Goal: Information Seeking & Learning: Compare options

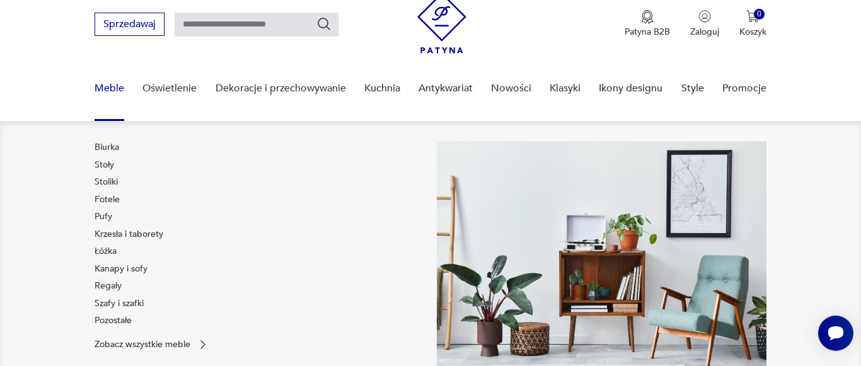
scroll to position [64, 0]
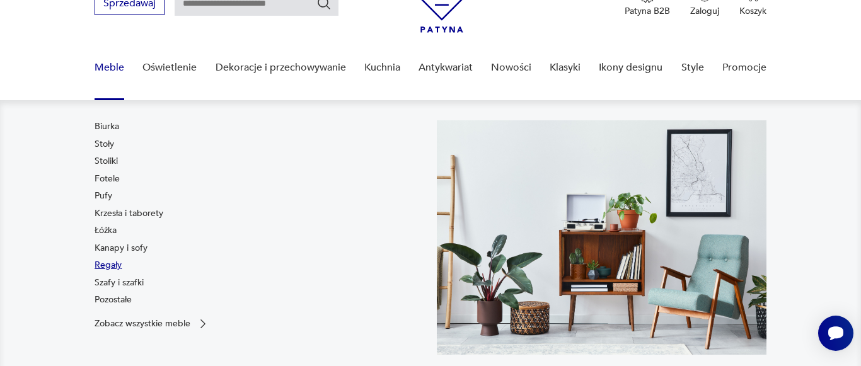
click at [105, 264] on link "Regały" at bounding box center [108, 265] width 27 height 13
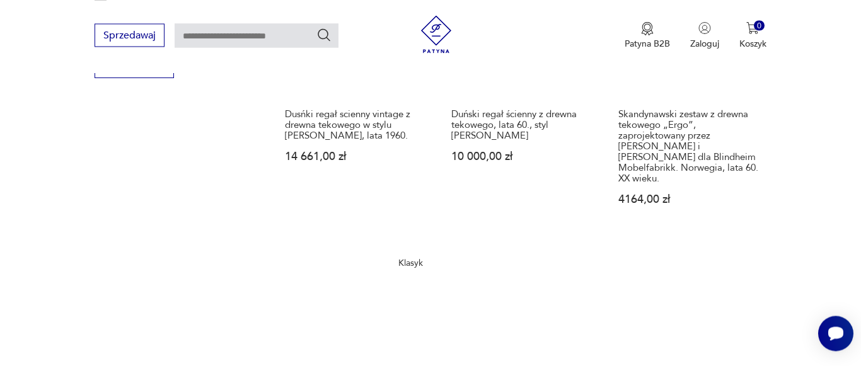
scroll to position [1948, 0]
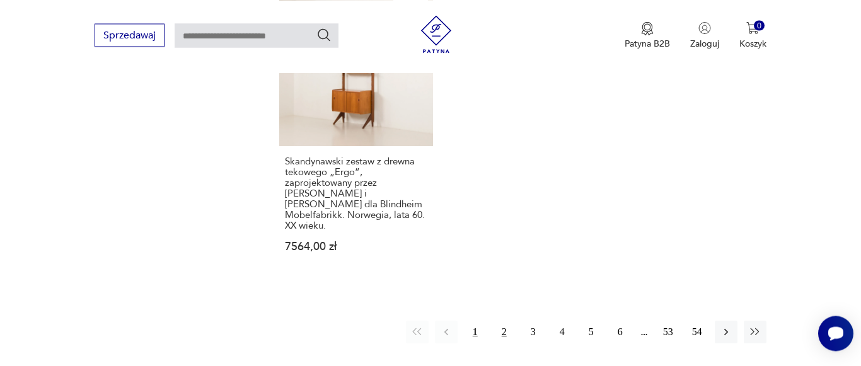
click at [502, 321] on button "2" at bounding box center [504, 332] width 23 height 23
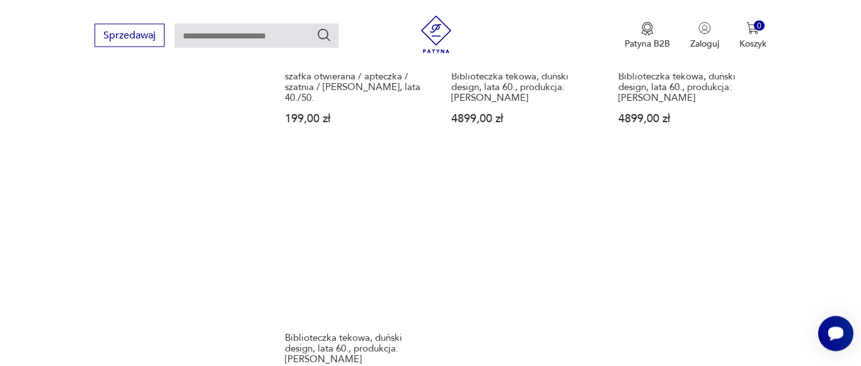
scroll to position [1943, 0]
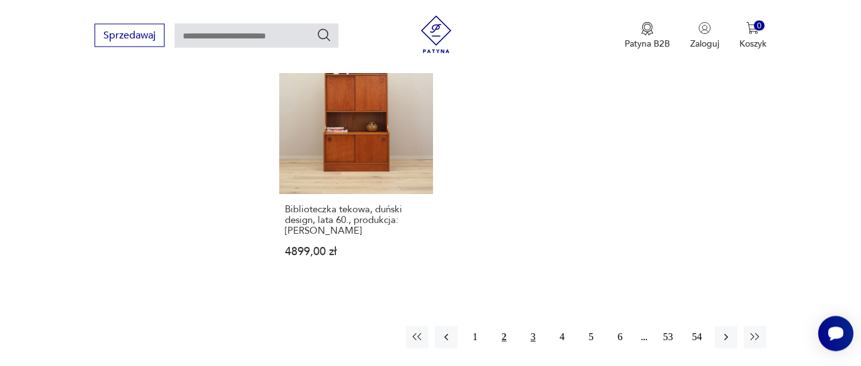
click at [535, 329] on button "3" at bounding box center [533, 337] width 23 height 23
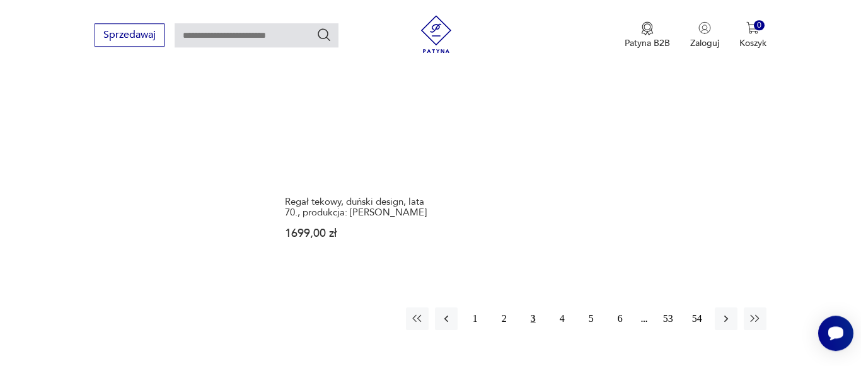
scroll to position [1943, 0]
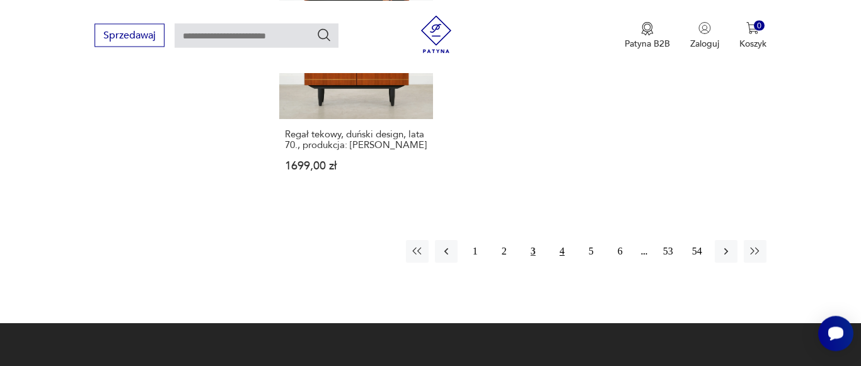
click at [564, 253] on button "4" at bounding box center [562, 251] width 23 height 23
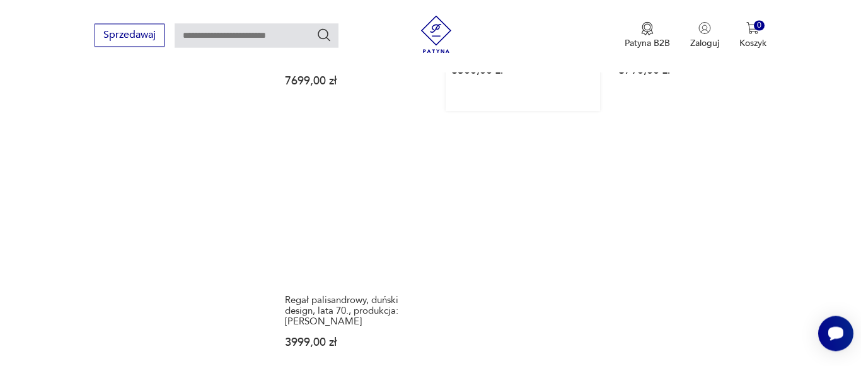
scroll to position [1815, 0]
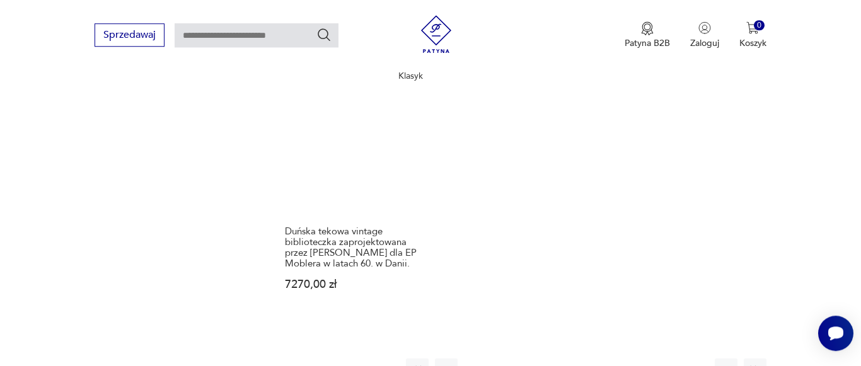
scroll to position [1879, 0]
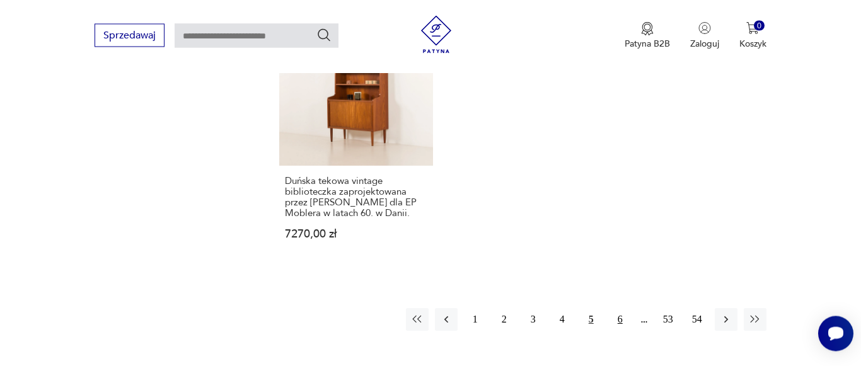
click at [620, 308] on button "6" at bounding box center [620, 319] width 23 height 23
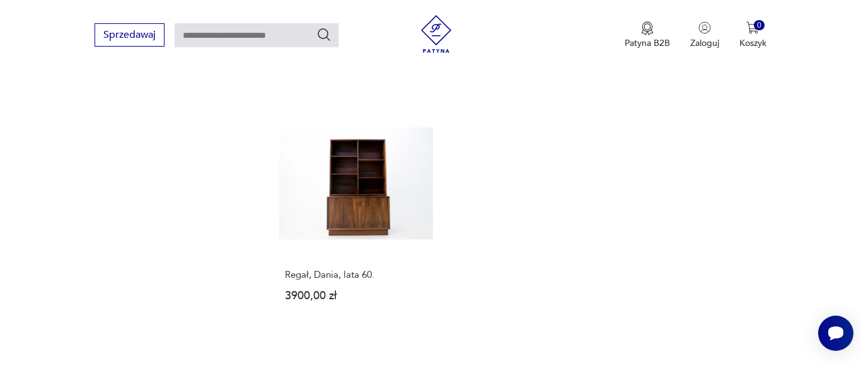
scroll to position [1879, 0]
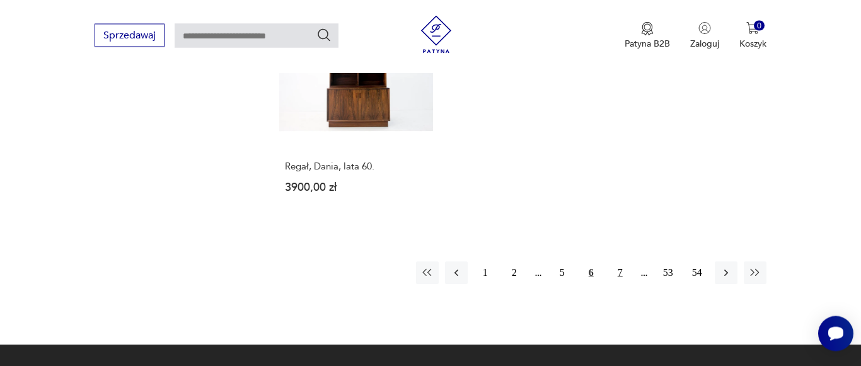
click at [626, 262] on button "7" at bounding box center [620, 273] width 23 height 23
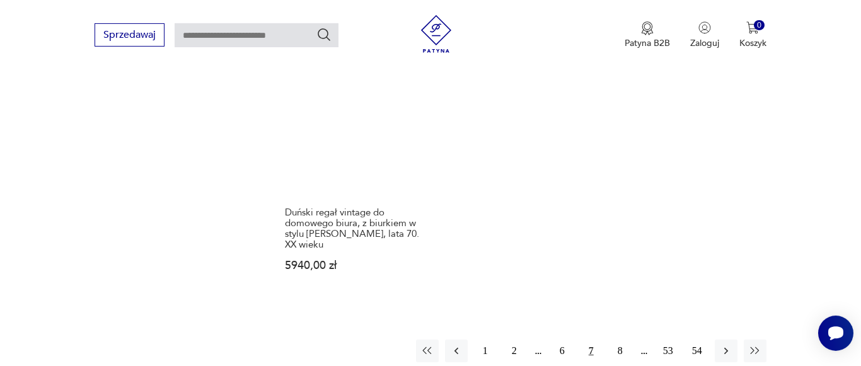
scroll to position [1879, 0]
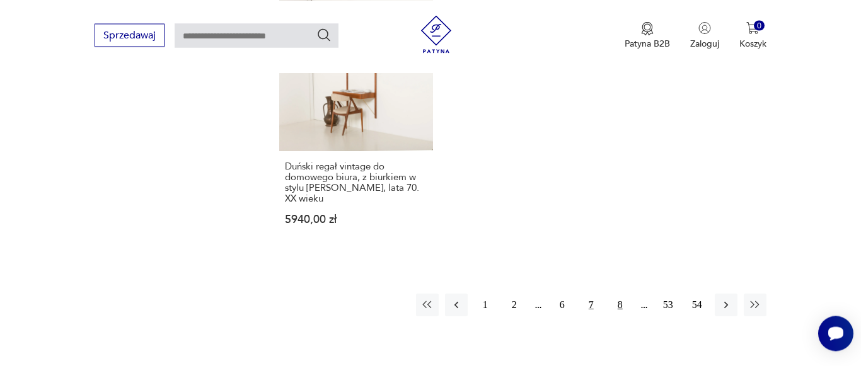
click at [622, 294] on button "8" at bounding box center [620, 305] width 23 height 23
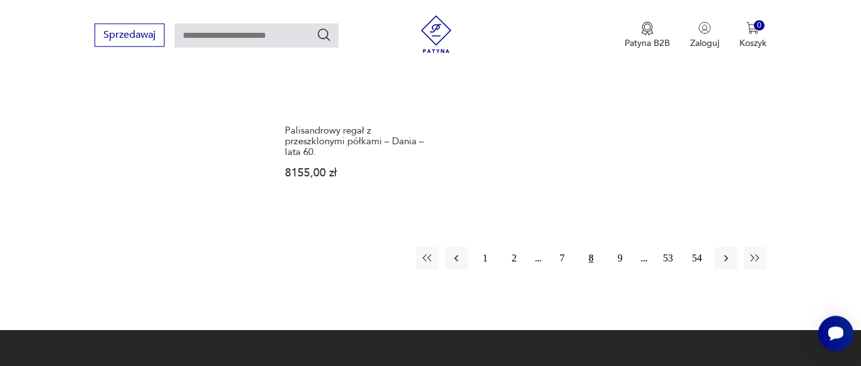
scroll to position [1950, 0]
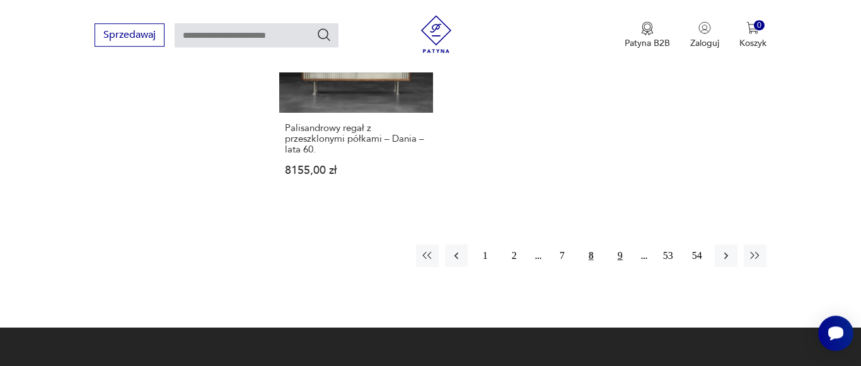
click at [622, 245] on button "9" at bounding box center [620, 256] width 23 height 23
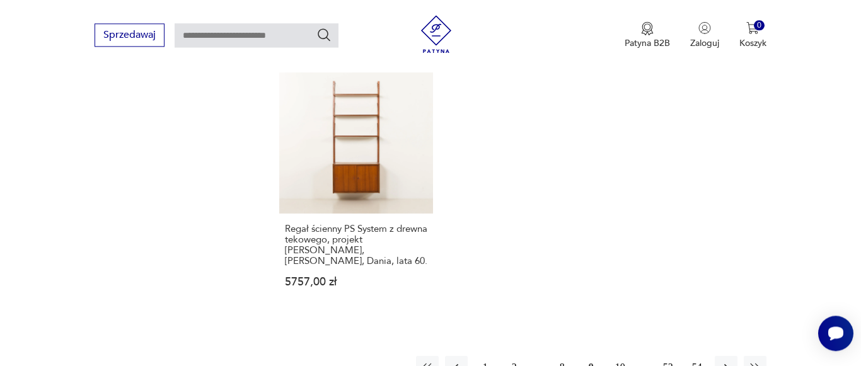
scroll to position [1943, 0]
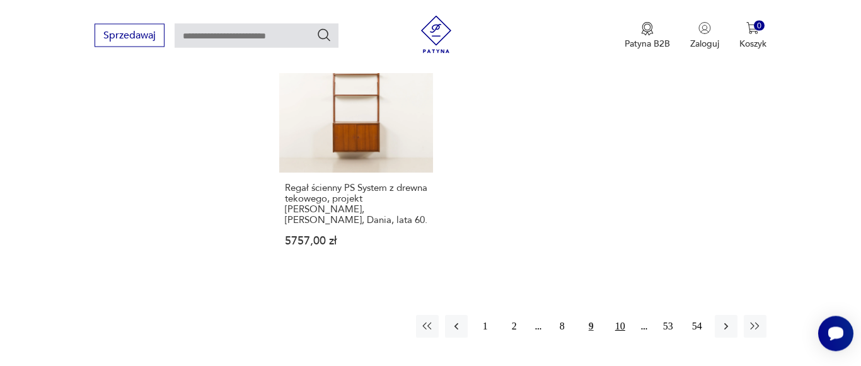
click at [617, 315] on button "10" at bounding box center [620, 326] width 23 height 23
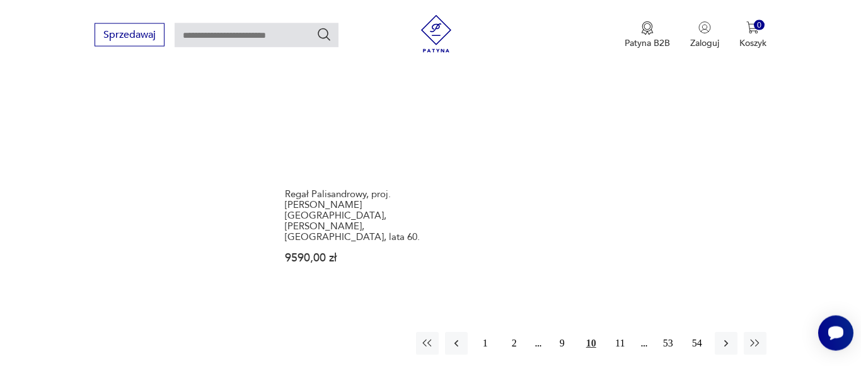
scroll to position [1879, 0]
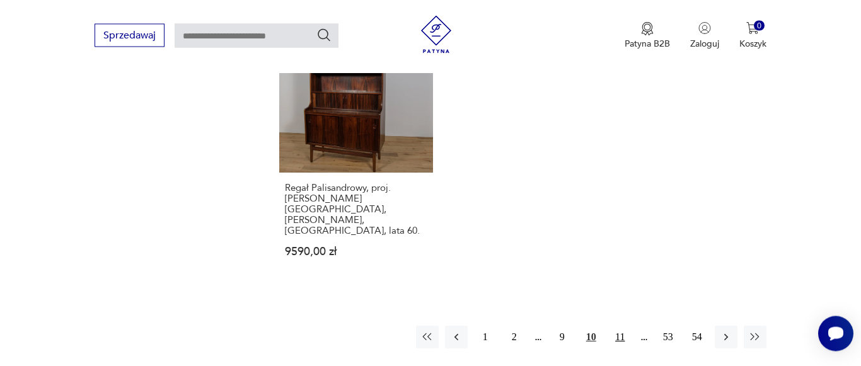
click at [627, 326] on button "11" at bounding box center [620, 337] width 23 height 23
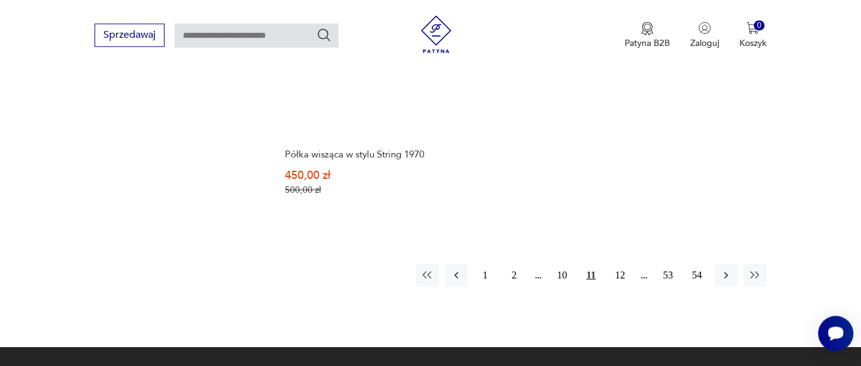
scroll to position [2008, 0]
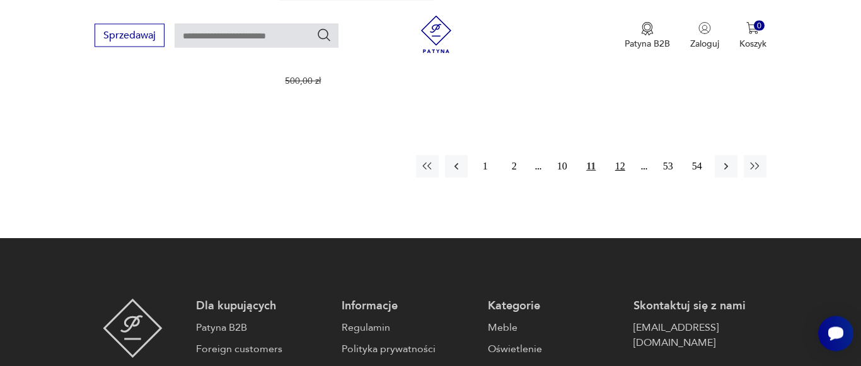
click at [621, 178] on button "12" at bounding box center [620, 166] width 23 height 23
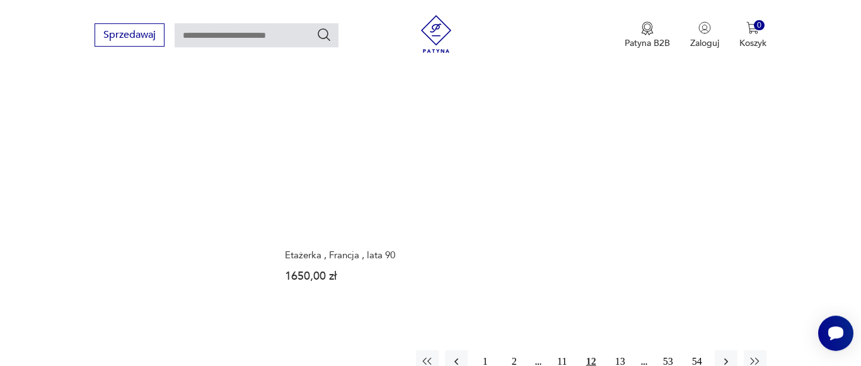
scroll to position [1919, 0]
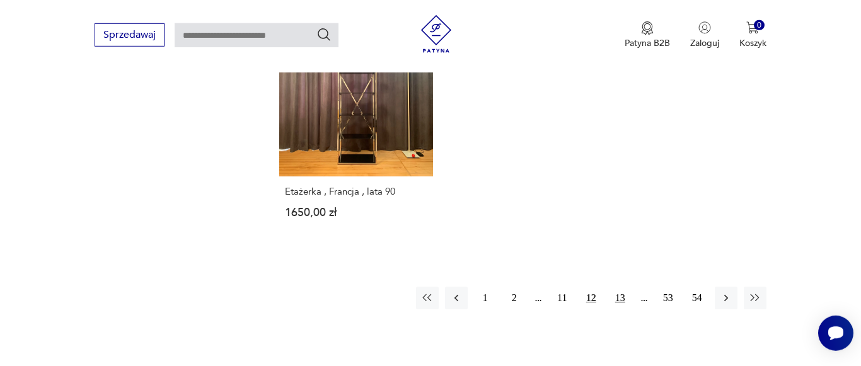
click at [630, 288] on button "13" at bounding box center [620, 298] width 23 height 23
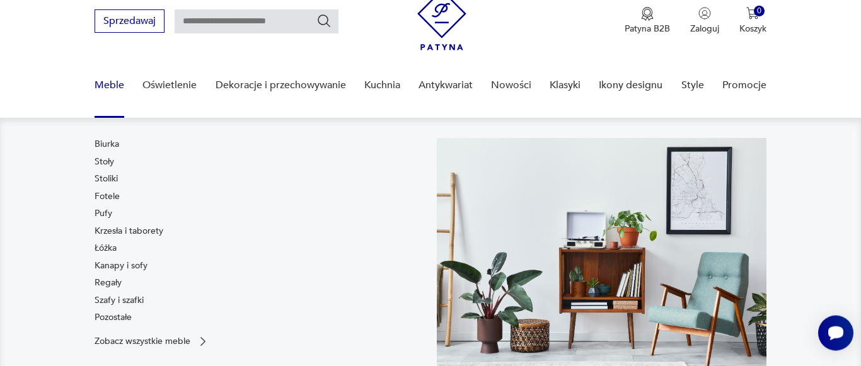
scroll to position [64, 0]
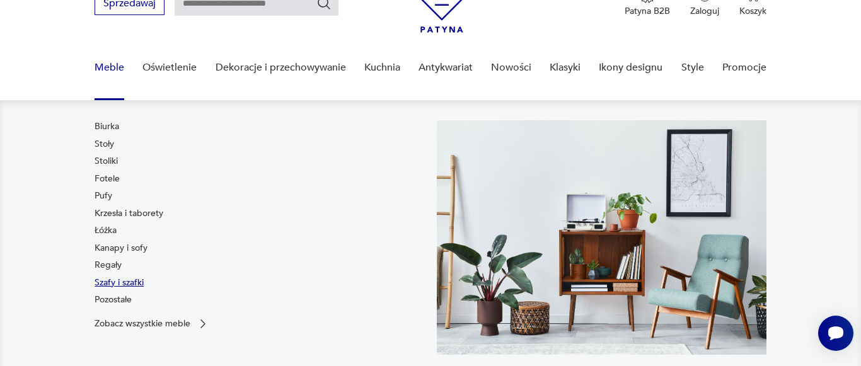
click at [131, 286] on link "Szafy i szafki" at bounding box center [119, 283] width 49 height 13
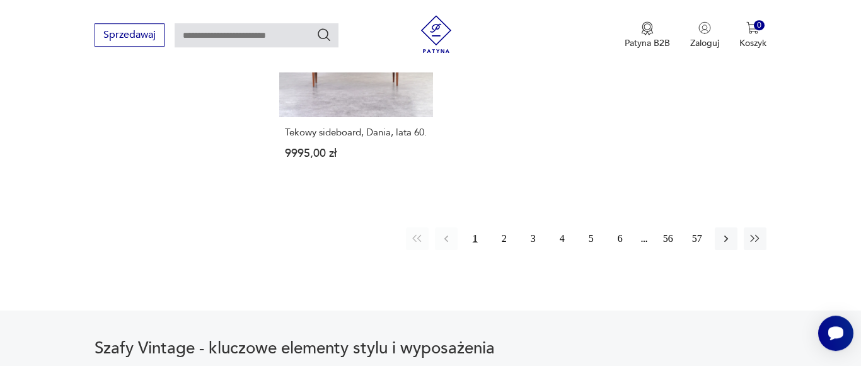
scroll to position [1943, 0]
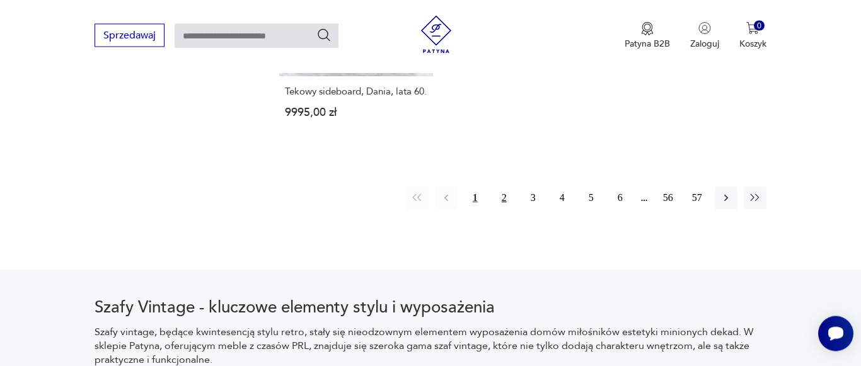
click at [504, 188] on button "2" at bounding box center [504, 198] width 23 height 23
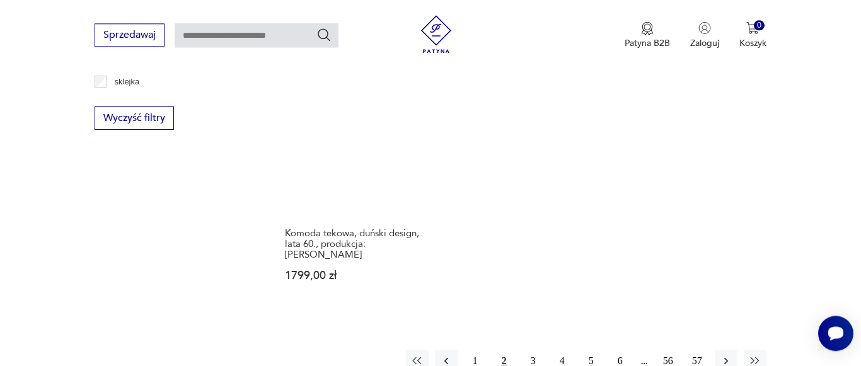
scroll to position [1878, 0]
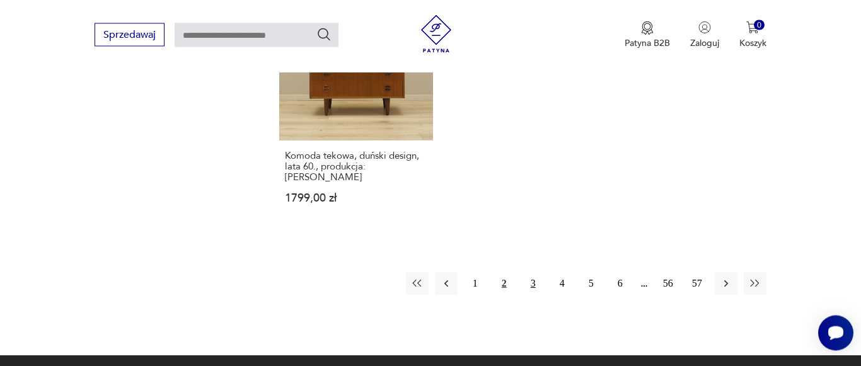
click at [532, 273] on button "3" at bounding box center [533, 284] width 23 height 23
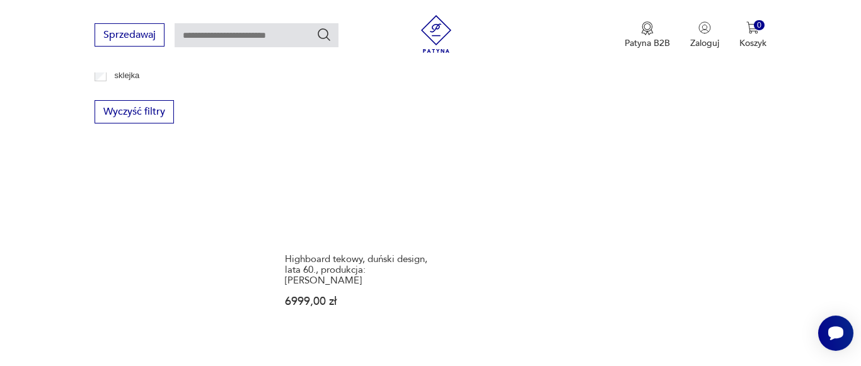
scroll to position [1815, 0]
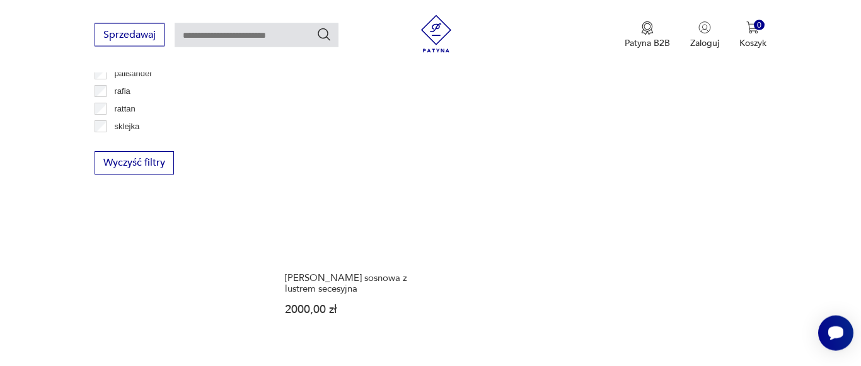
scroll to position [1879, 0]
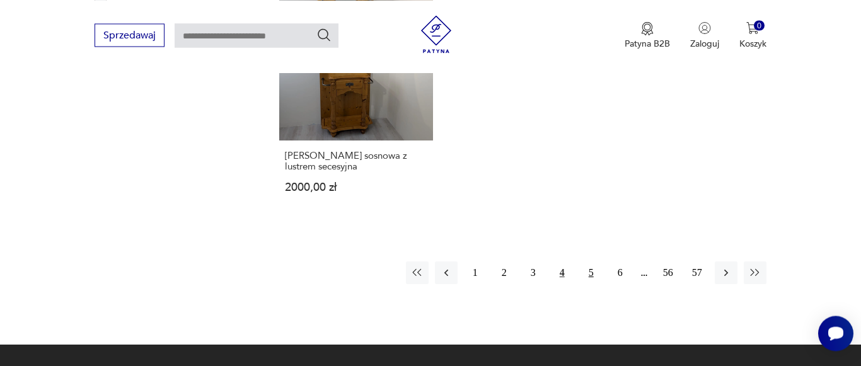
click at [588, 262] on button "5" at bounding box center [591, 273] width 23 height 23
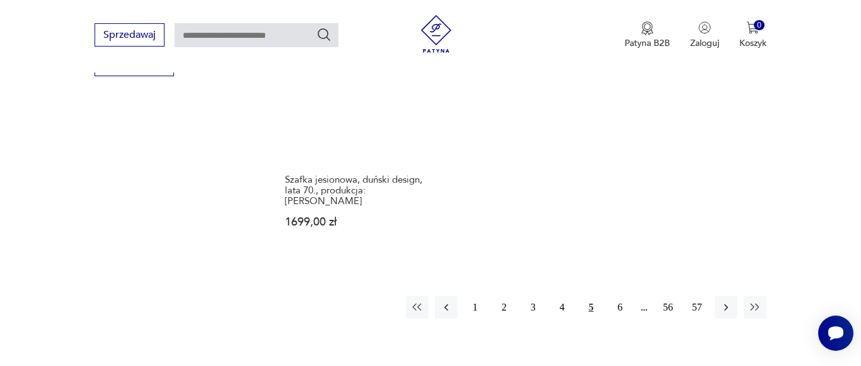
scroll to position [1879, 0]
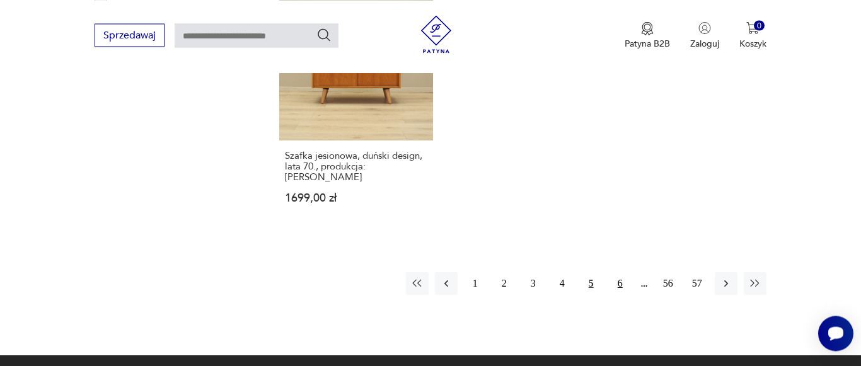
click at [622, 274] on button "6" at bounding box center [620, 283] width 23 height 23
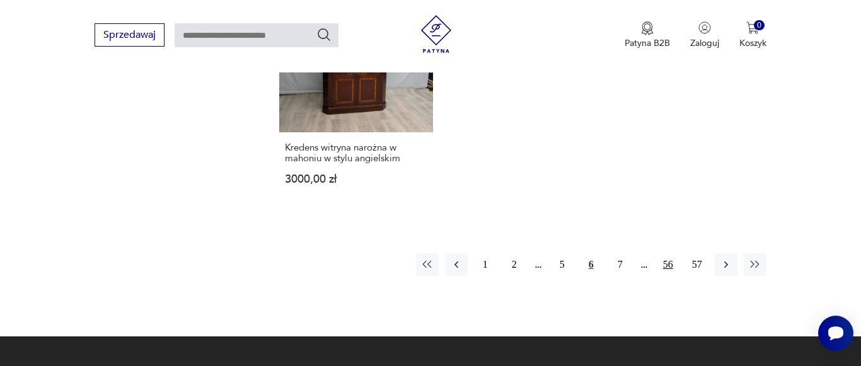
scroll to position [1943, 0]
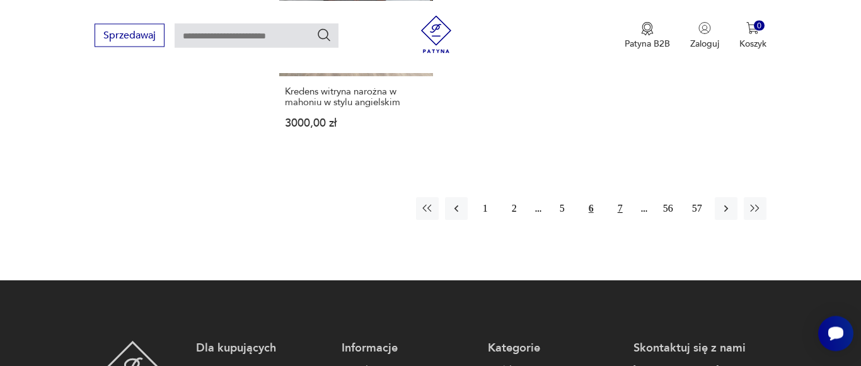
click at [614, 197] on button "7" at bounding box center [620, 208] width 23 height 23
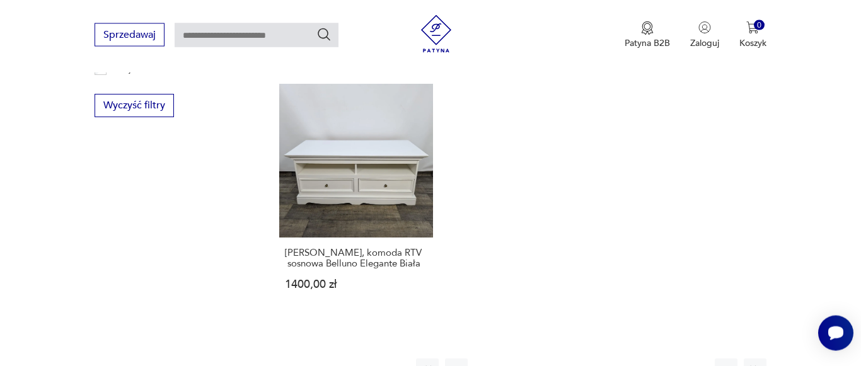
scroll to position [1815, 0]
click at [620, 358] on button "8" at bounding box center [620, 369] width 23 height 23
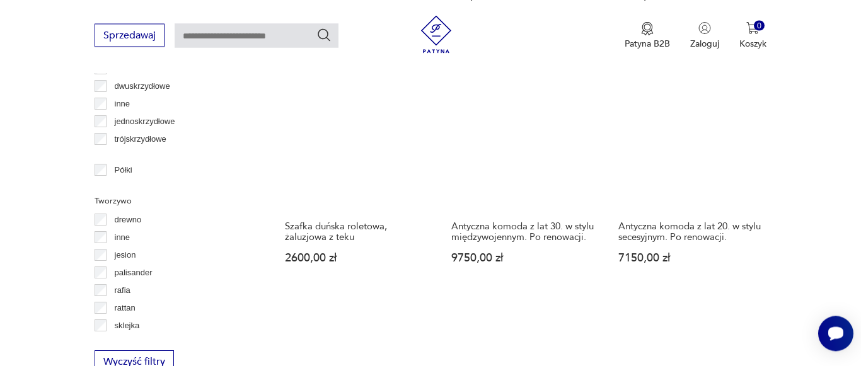
scroll to position [1815, 0]
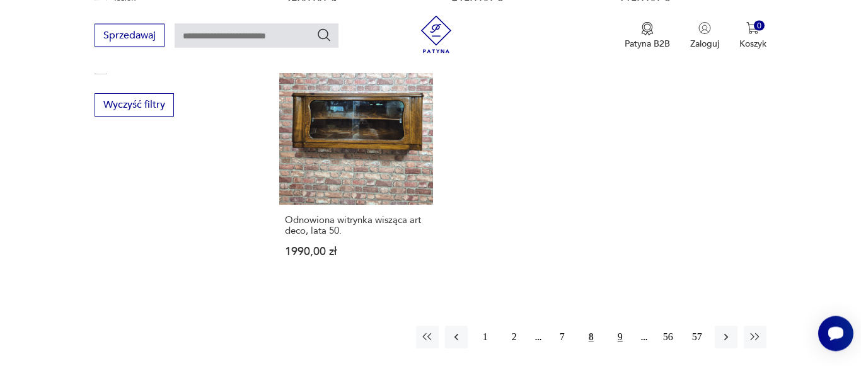
click at [620, 329] on button "9" at bounding box center [620, 337] width 23 height 23
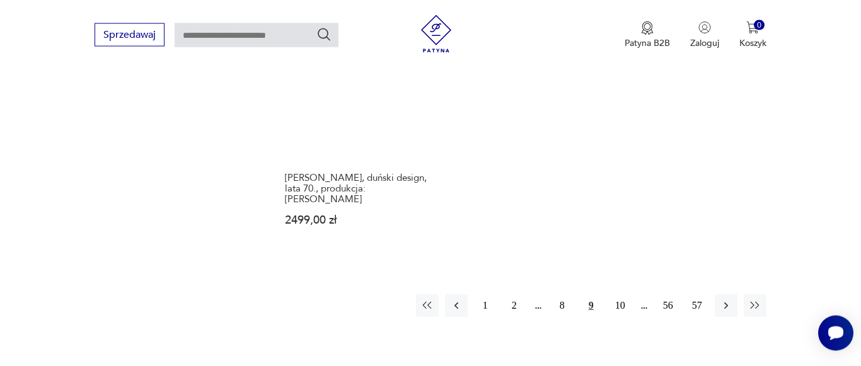
scroll to position [1879, 0]
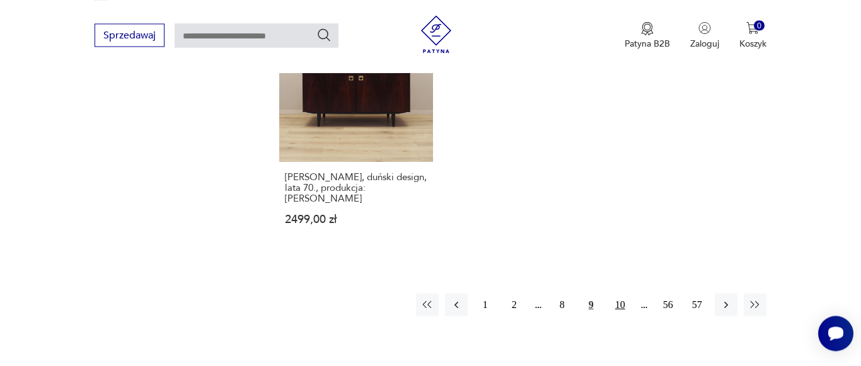
click at [620, 294] on button "10" at bounding box center [620, 305] width 23 height 23
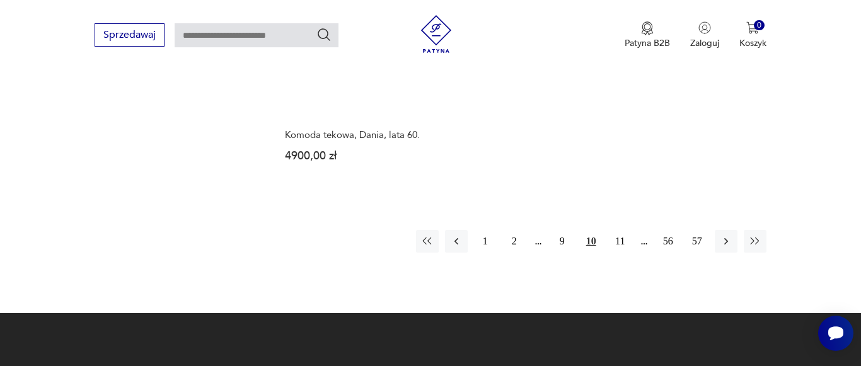
scroll to position [1879, 0]
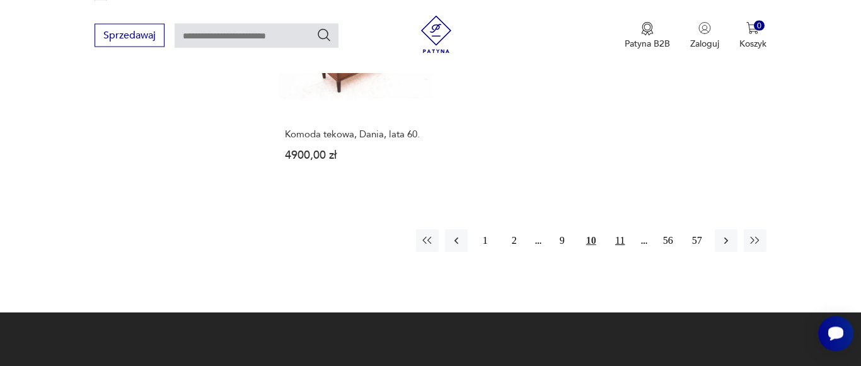
click at [622, 230] on button "11" at bounding box center [620, 241] width 23 height 23
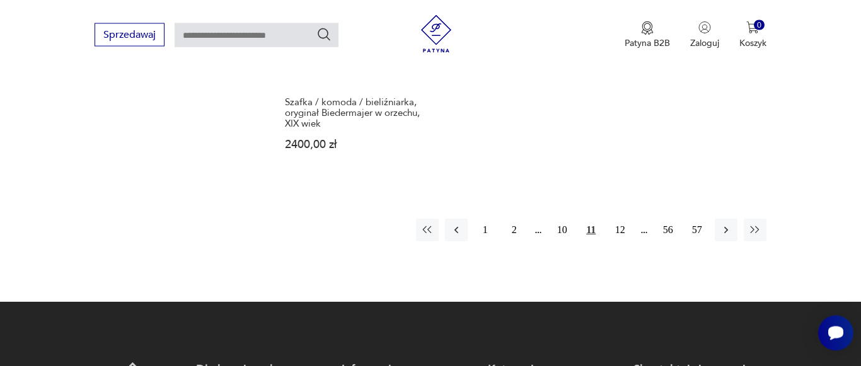
scroll to position [1943, 0]
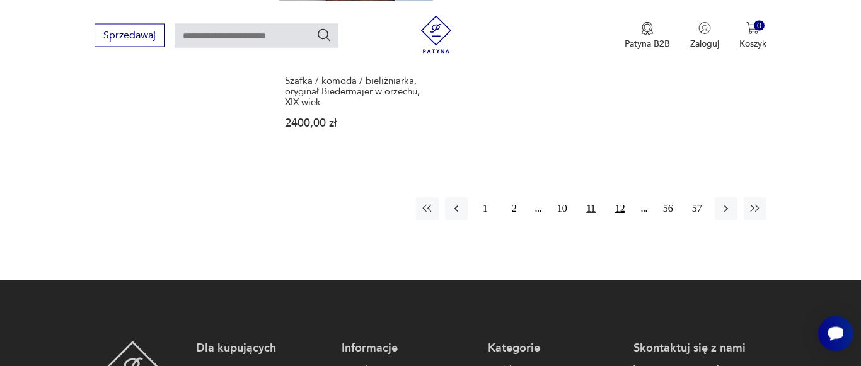
click at [624, 197] on button "12" at bounding box center [620, 208] width 23 height 23
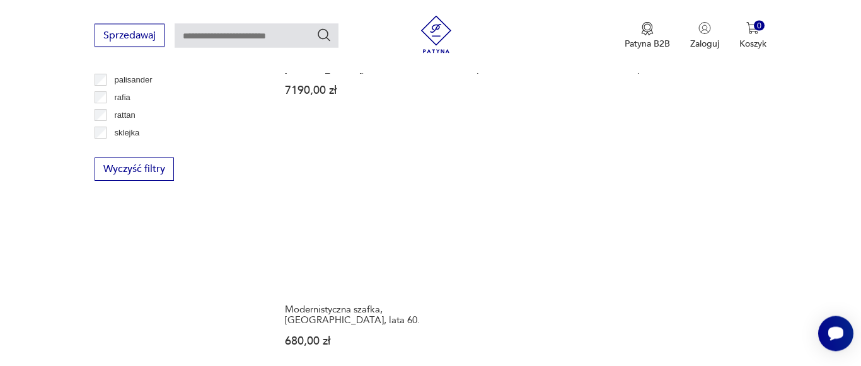
scroll to position [2008, 0]
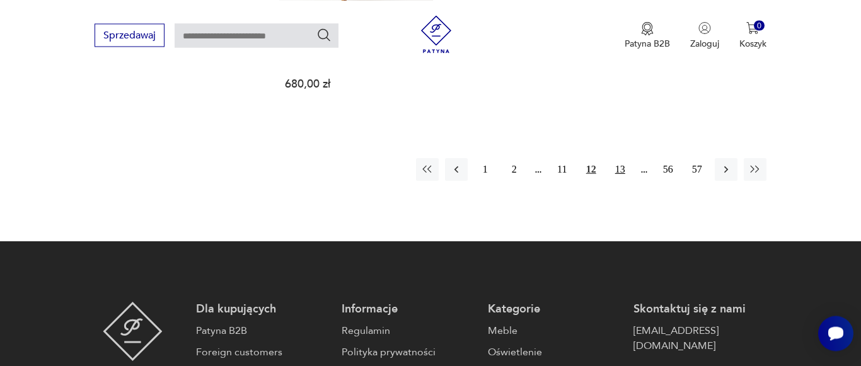
click at [617, 158] on button "13" at bounding box center [620, 169] width 23 height 23
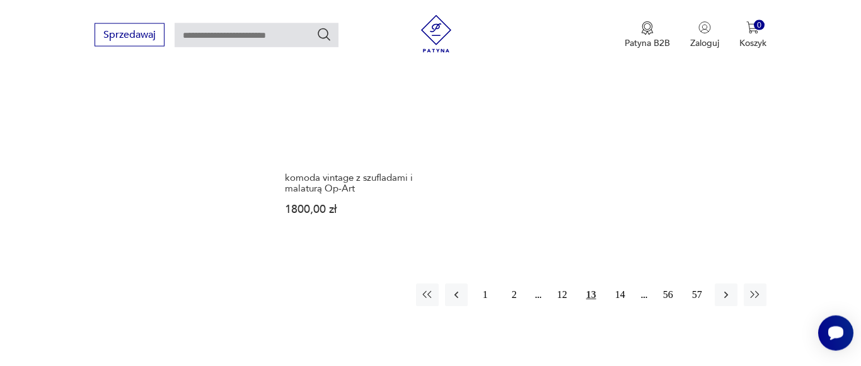
scroll to position [1879, 0]
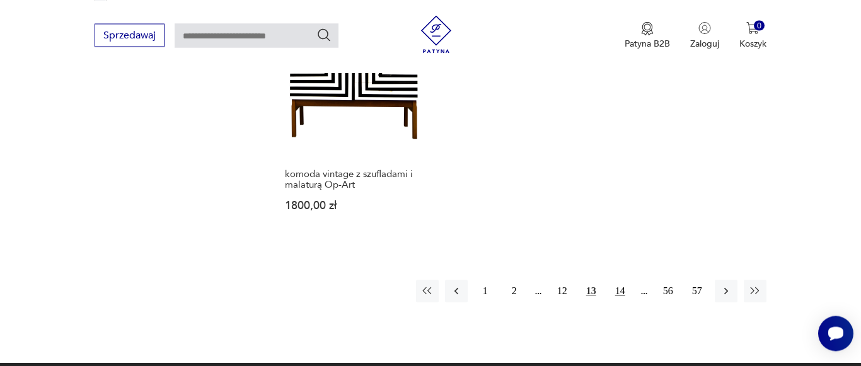
click at [627, 286] on button "14" at bounding box center [620, 291] width 23 height 23
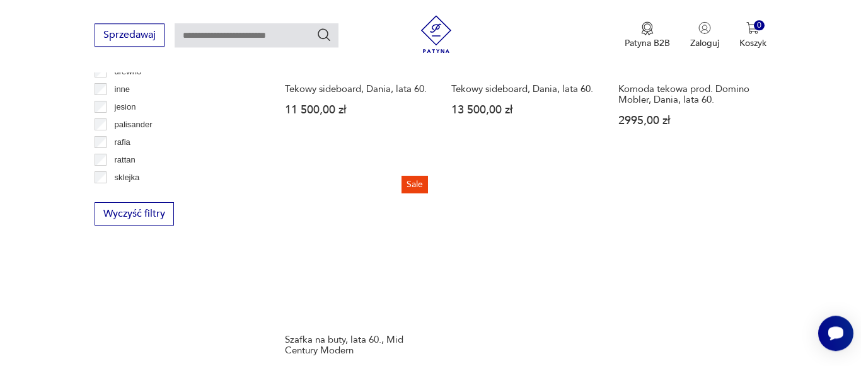
scroll to position [1815, 0]
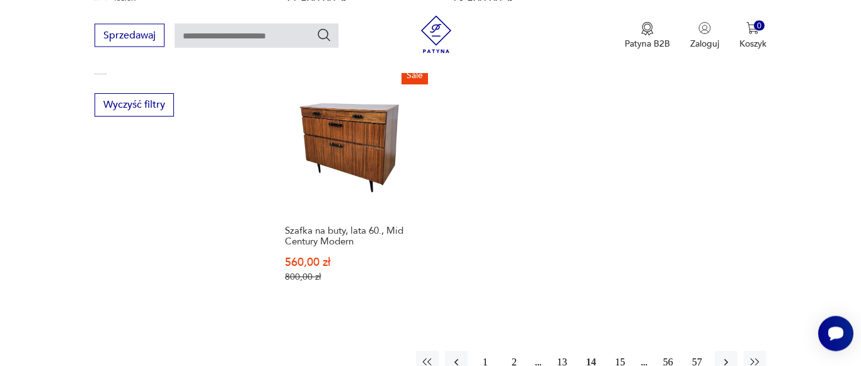
click at [619, 351] on button "15" at bounding box center [620, 362] width 23 height 23
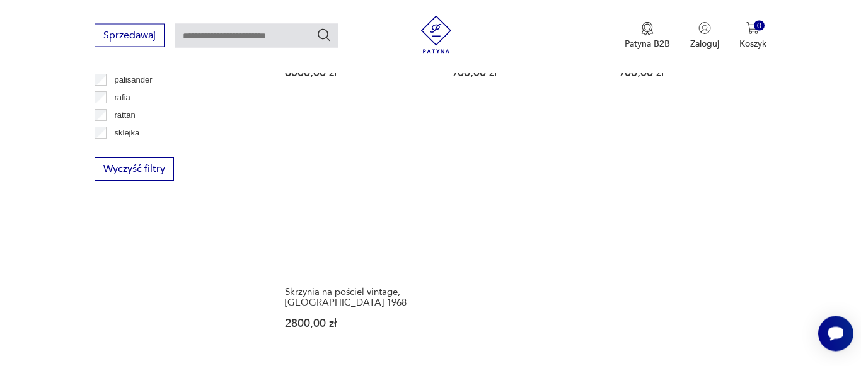
scroll to position [1943, 0]
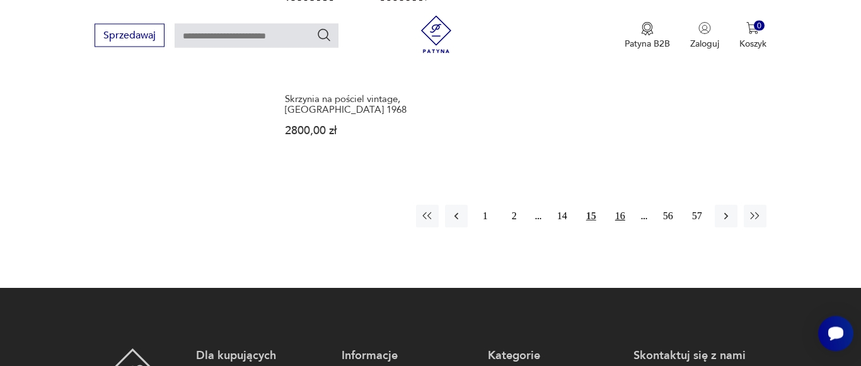
click at [624, 220] on button "16" at bounding box center [620, 216] width 23 height 23
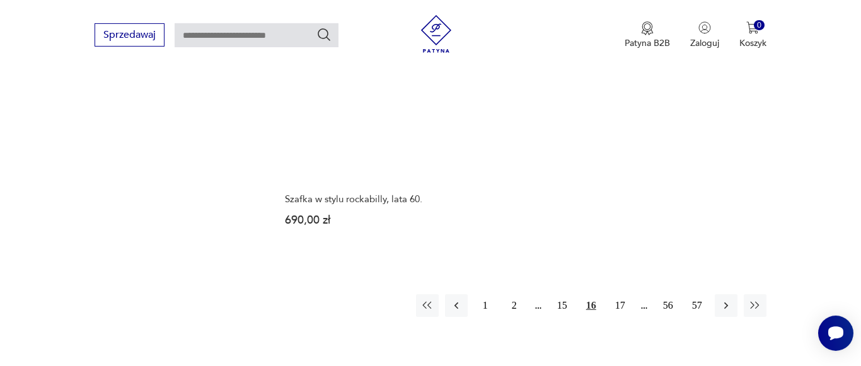
scroll to position [1879, 0]
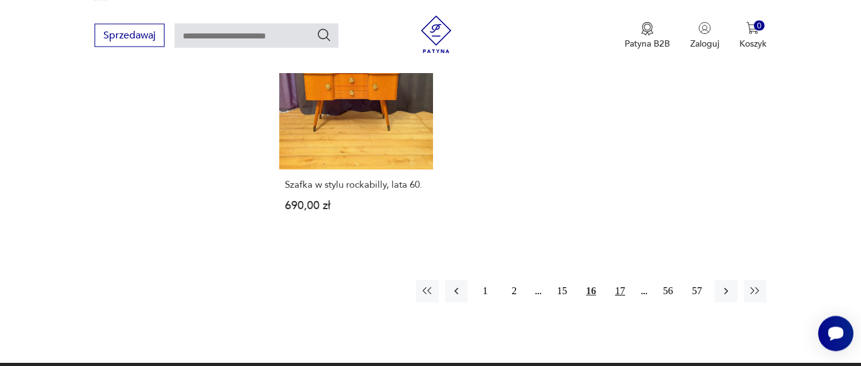
click at [630, 296] on button "17" at bounding box center [620, 291] width 23 height 23
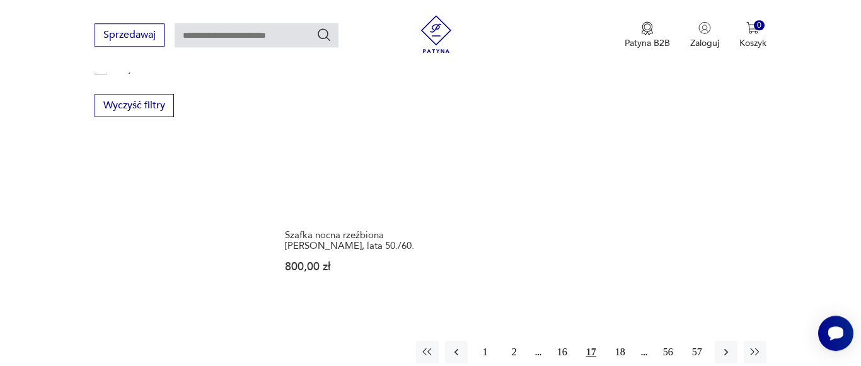
scroll to position [1879, 0]
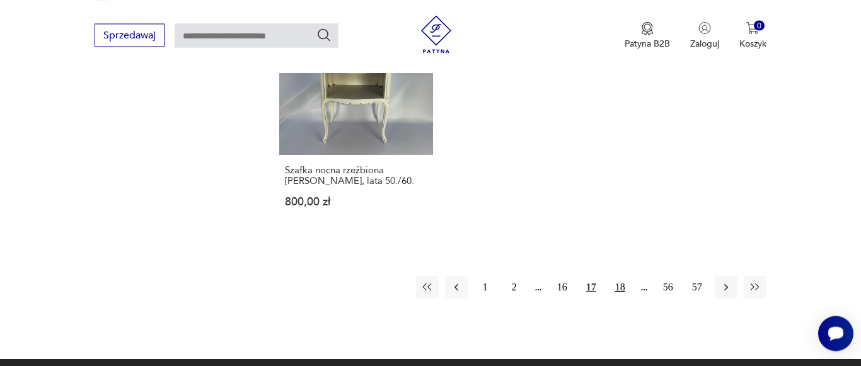
click at [627, 283] on button "18" at bounding box center [620, 287] width 23 height 23
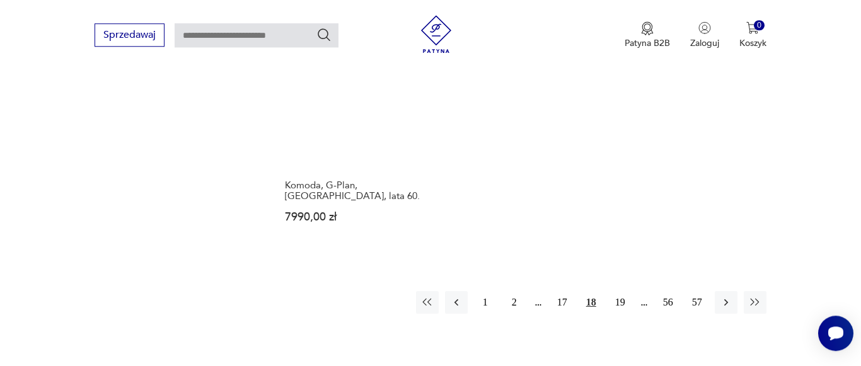
scroll to position [1879, 0]
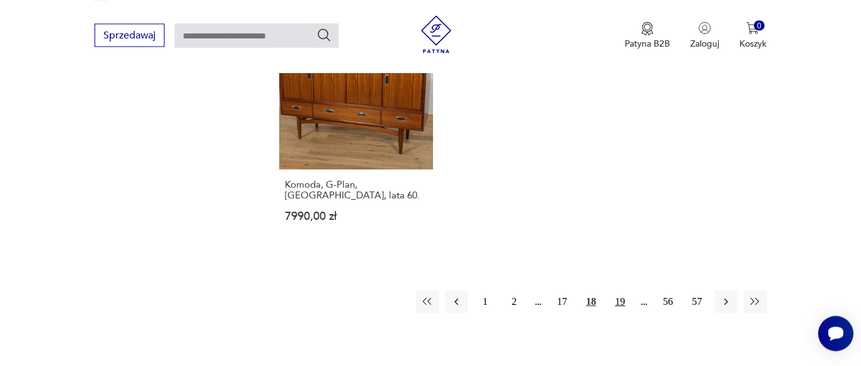
click at [621, 291] on button "19" at bounding box center [620, 302] width 23 height 23
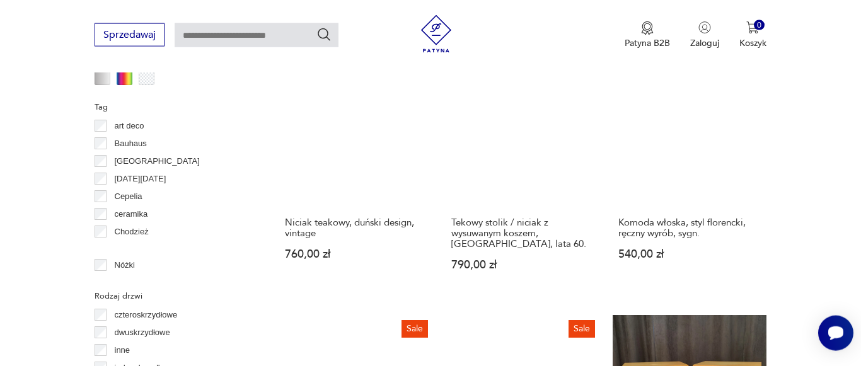
scroll to position [1364, 0]
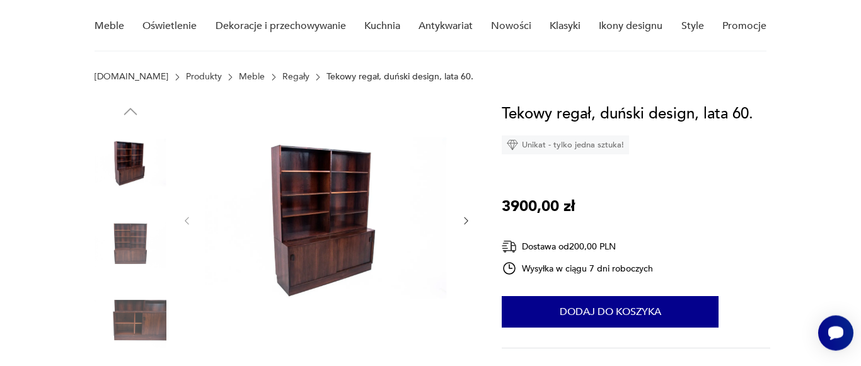
scroll to position [129, 0]
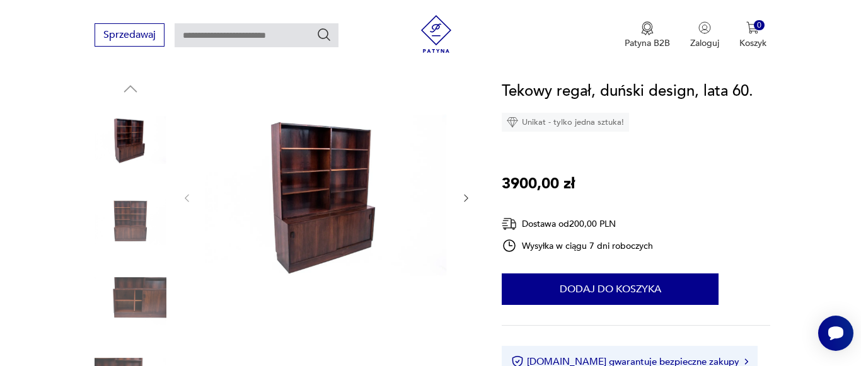
click at [465, 200] on icon "button" at bounding box center [466, 198] width 11 height 11
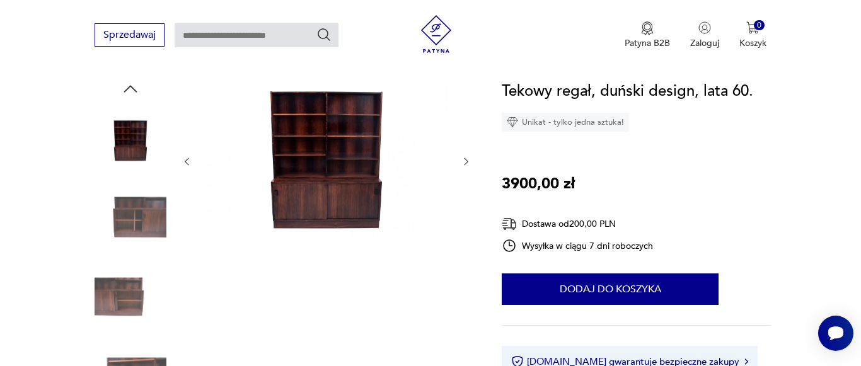
click at [465, 200] on div at bounding box center [327, 161] width 290 height 165
click at [467, 161] on icon "button" at bounding box center [466, 161] width 11 height 11
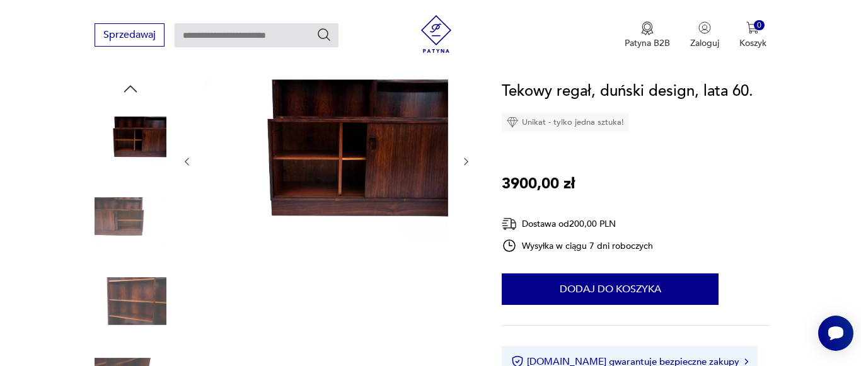
click at [467, 161] on icon "button" at bounding box center [466, 161] width 11 height 11
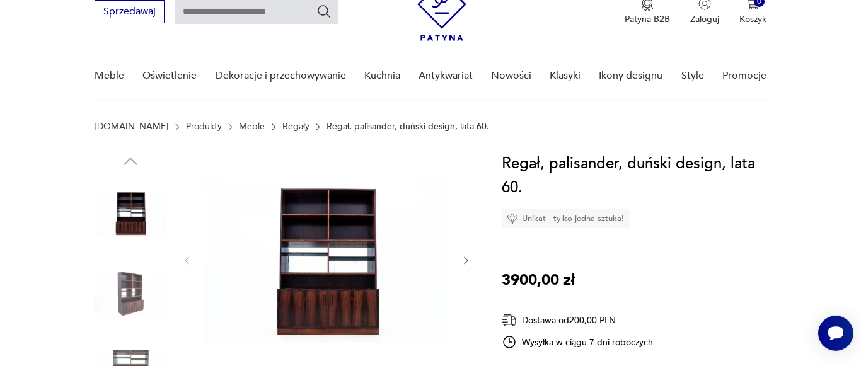
scroll to position [193, 0]
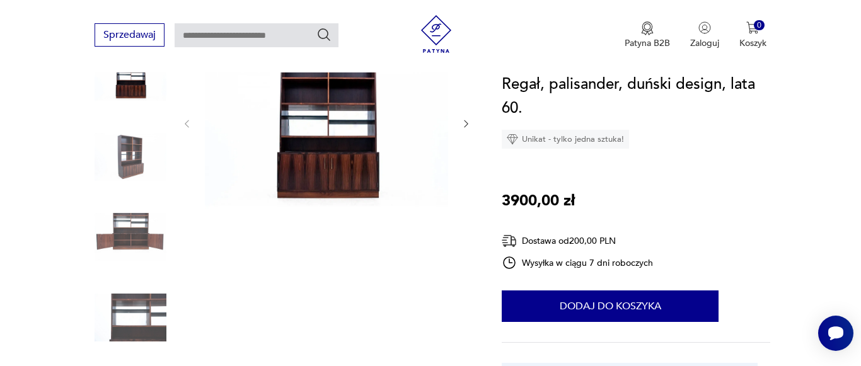
click at [458, 127] on div at bounding box center [327, 124] width 290 height 218
click at [467, 127] on icon "button" at bounding box center [466, 124] width 11 height 11
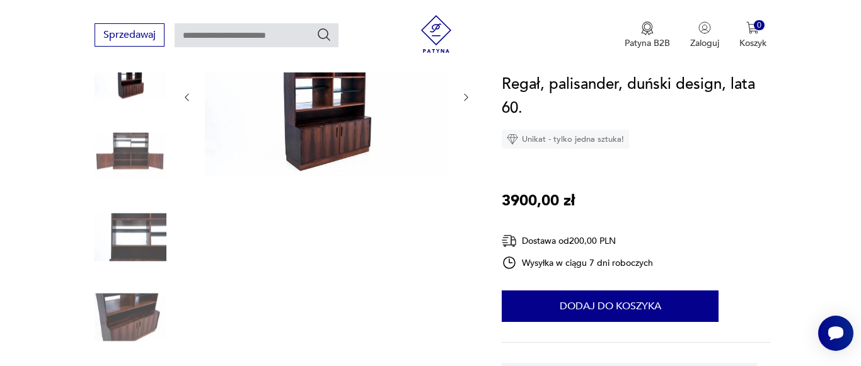
click at [467, 127] on div at bounding box center [327, 97] width 290 height 165
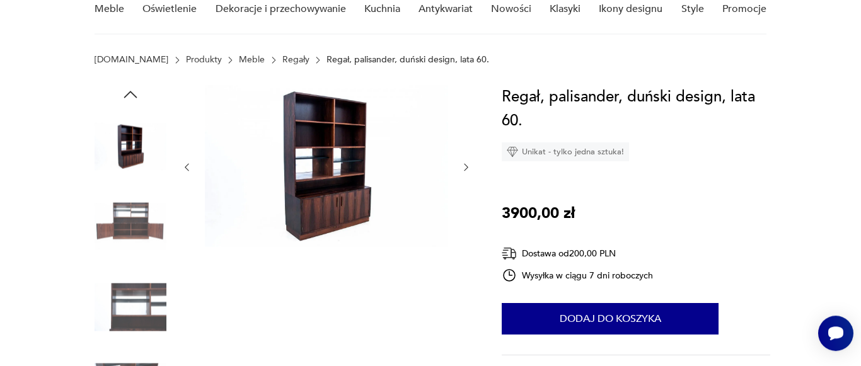
scroll to position [64, 0]
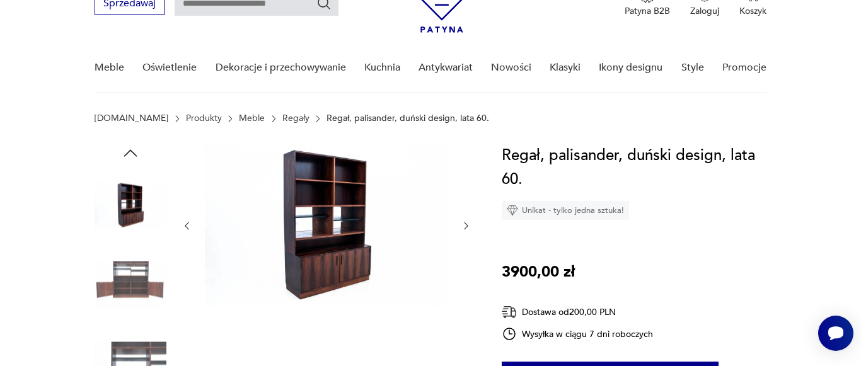
click at [468, 225] on icon "button" at bounding box center [466, 226] width 11 height 11
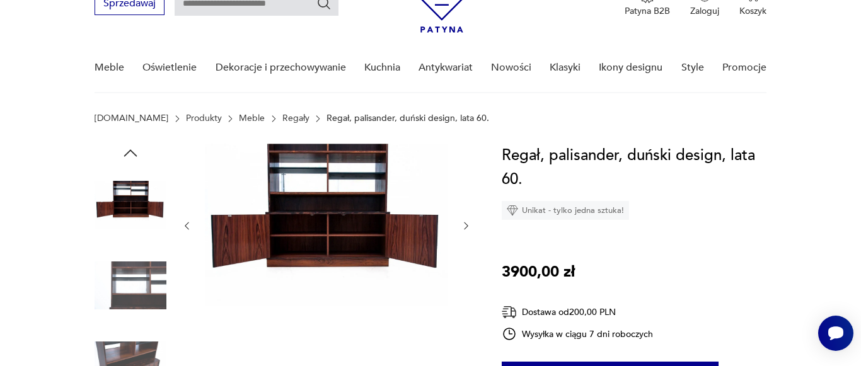
click at [468, 225] on icon "button" at bounding box center [466, 226] width 11 height 11
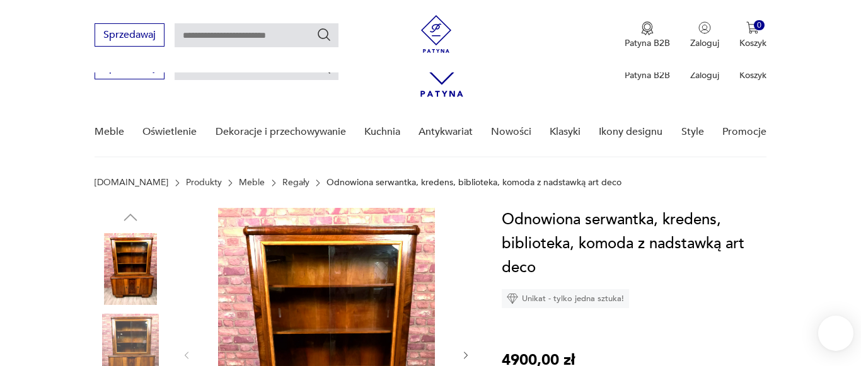
click at [464, 351] on icon "button" at bounding box center [466, 356] width 11 height 11
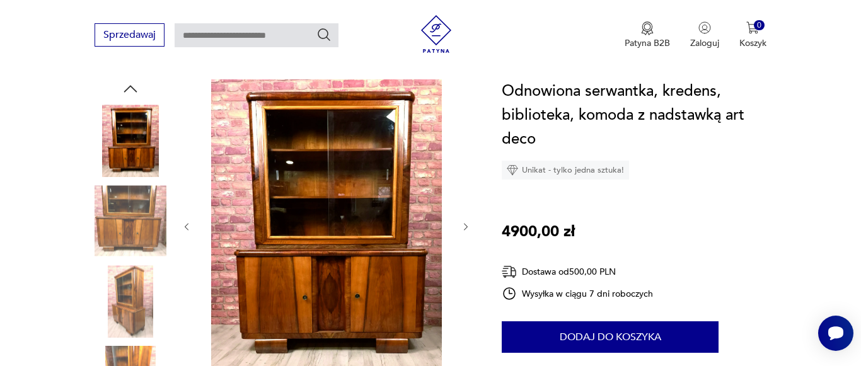
click at [467, 229] on icon "button" at bounding box center [466, 227] width 11 height 11
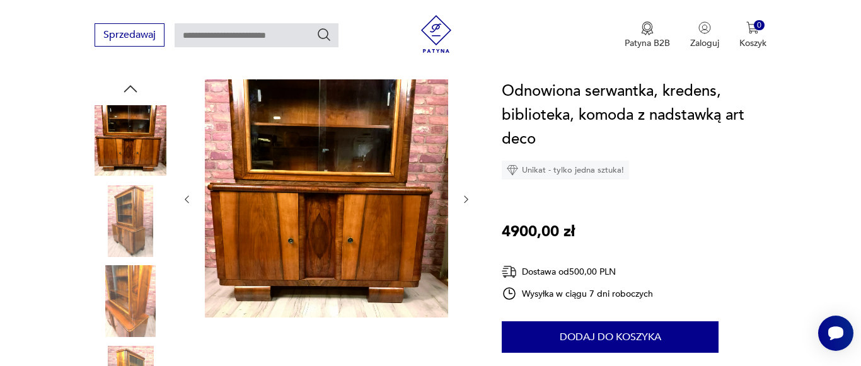
click at [466, 199] on icon "button" at bounding box center [466, 199] width 11 height 11
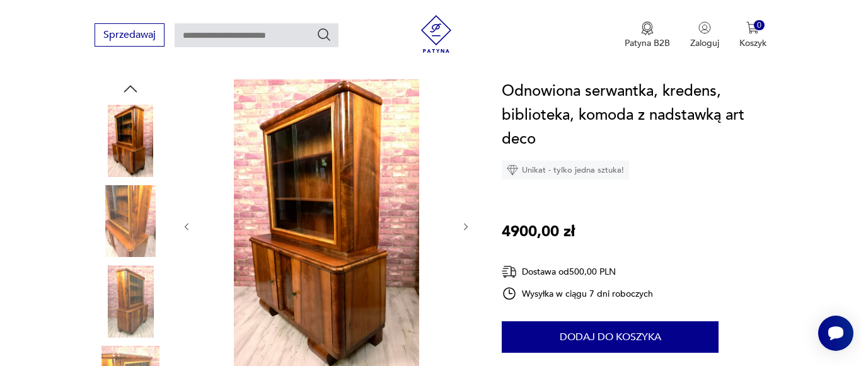
click at [465, 225] on icon "button" at bounding box center [466, 227] width 11 height 11
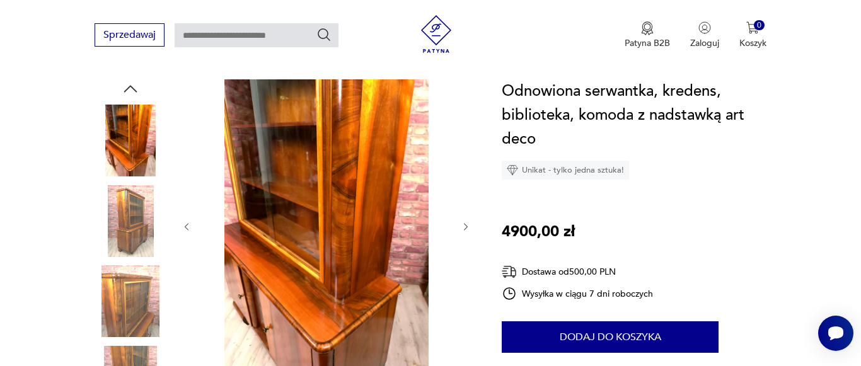
click at [464, 227] on icon "button" at bounding box center [466, 227] width 11 height 11
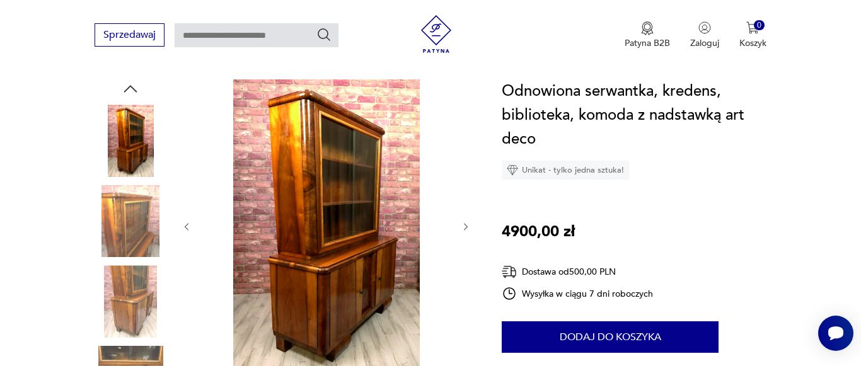
click at [465, 224] on icon "button" at bounding box center [467, 227] width 4 height 8
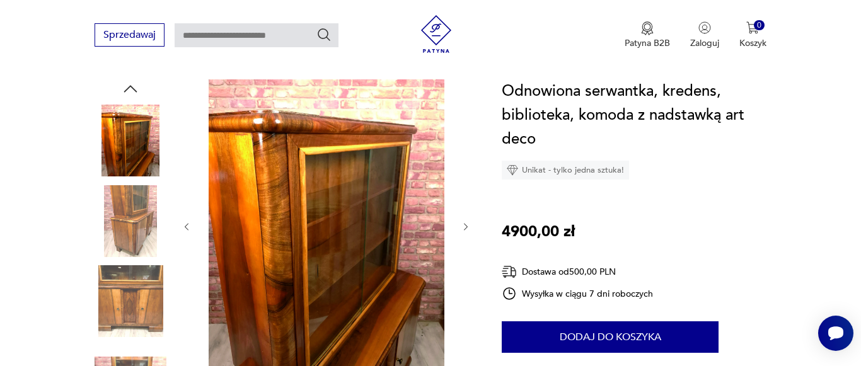
click at [465, 224] on icon "button" at bounding box center [466, 227] width 11 height 11
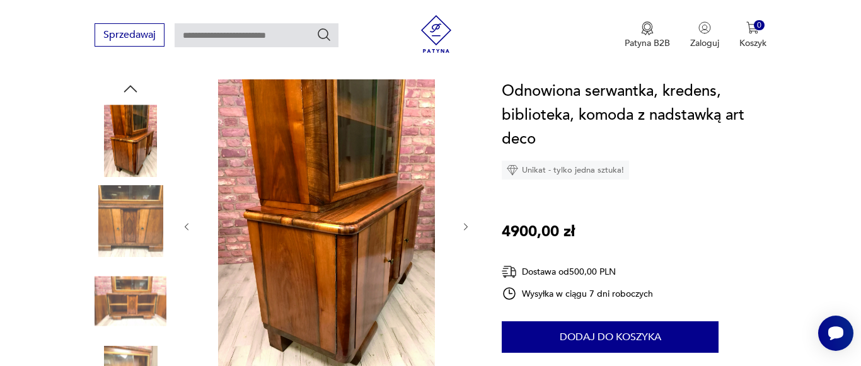
click at [465, 224] on icon "button" at bounding box center [466, 227] width 11 height 11
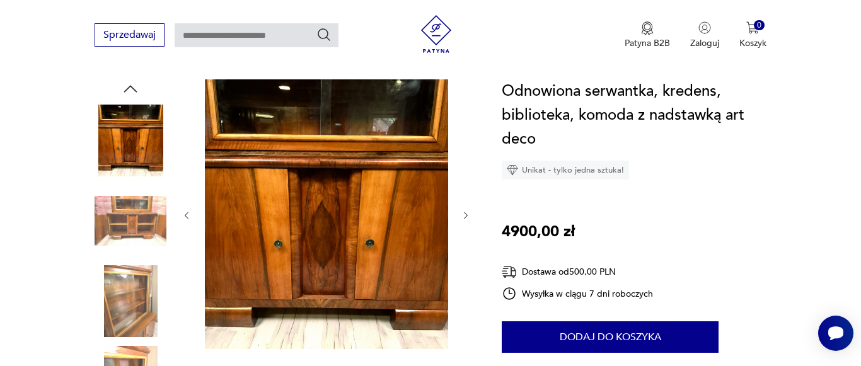
click at [465, 212] on icon "button" at bounding box center [467, 216] width 4 height 8
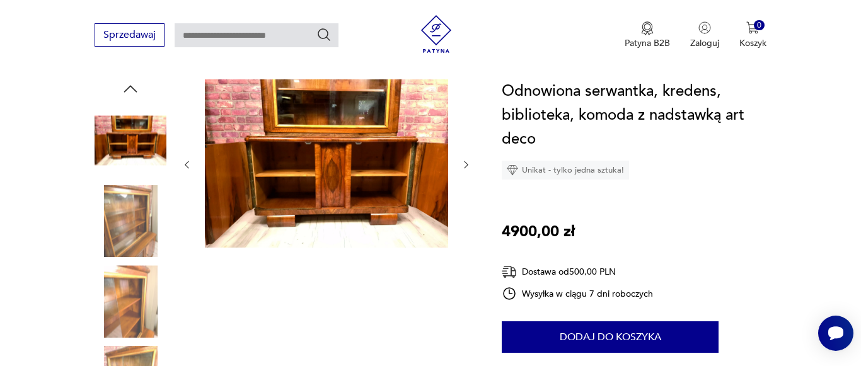
click at [465, 166] on icon "button" at bounding box center [466, 165] width 11 height 11
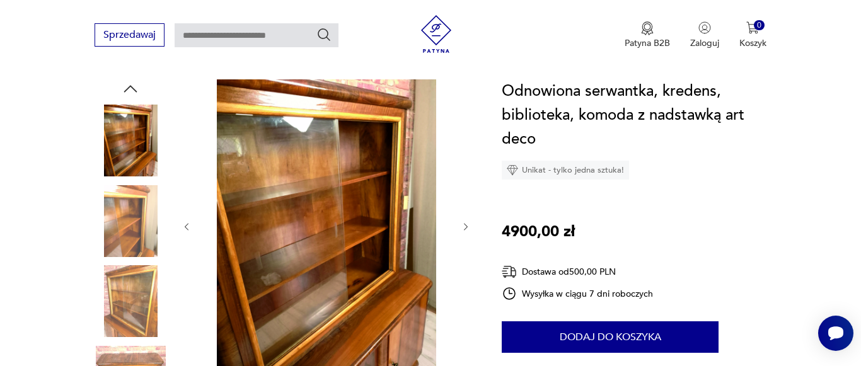
click at [465, 166] on div at bounding box center [327, 226] width 290 height 295
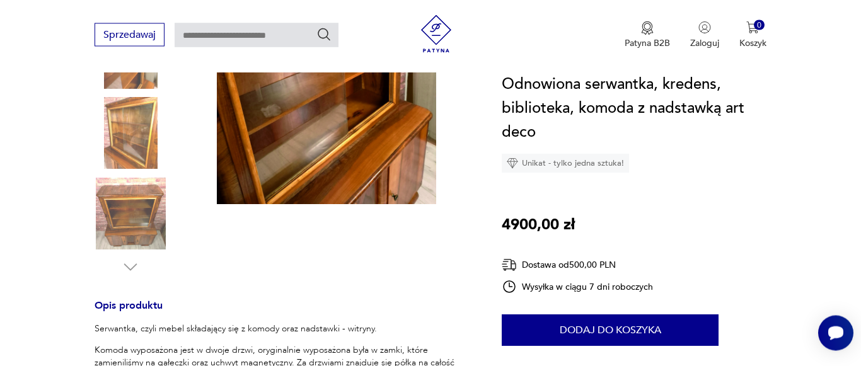
scroll to position [450, 0]
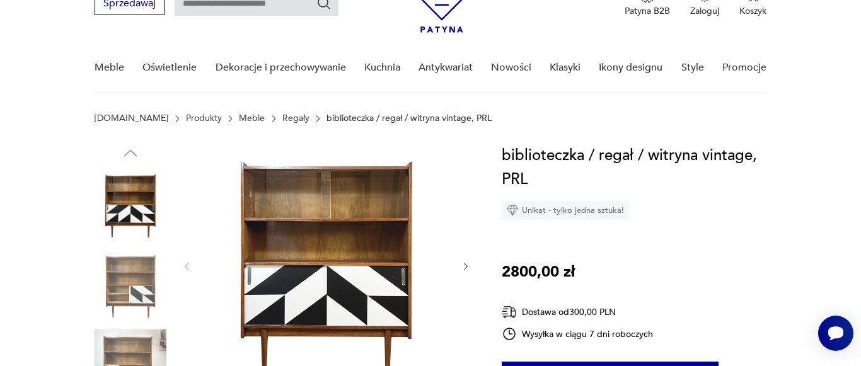
click at [465, 264] on icon "button" at bounding box center [467, 267] width 4 height 8
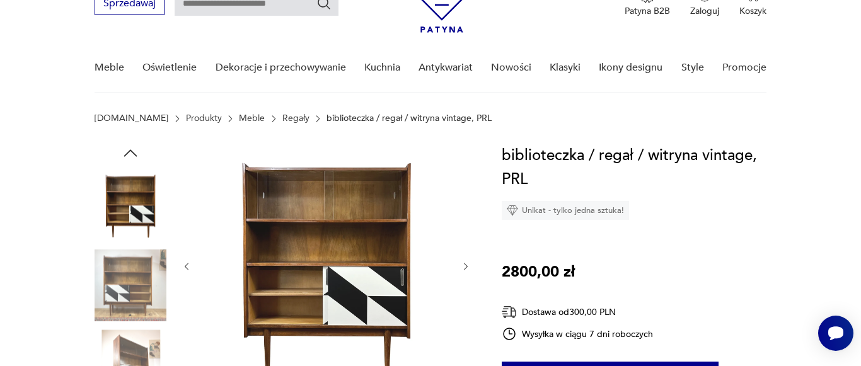
click at [465, 264] on icon "button" at bounding box center [467, 267] width 4 height 8
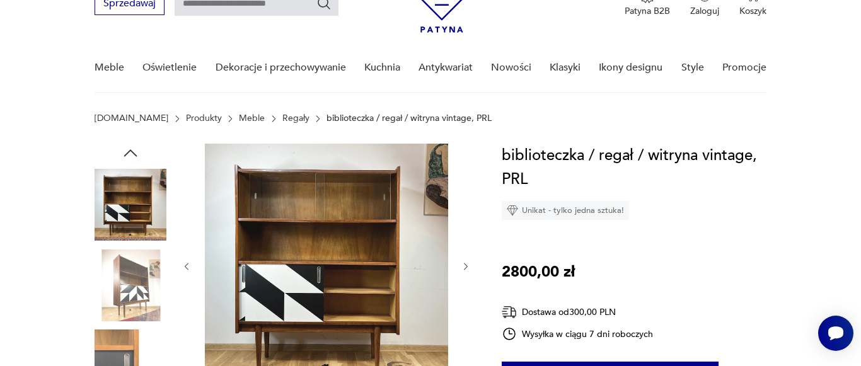
click at [465, 264] on icon "button" at bounding box center [467, 267] width 4 height 8
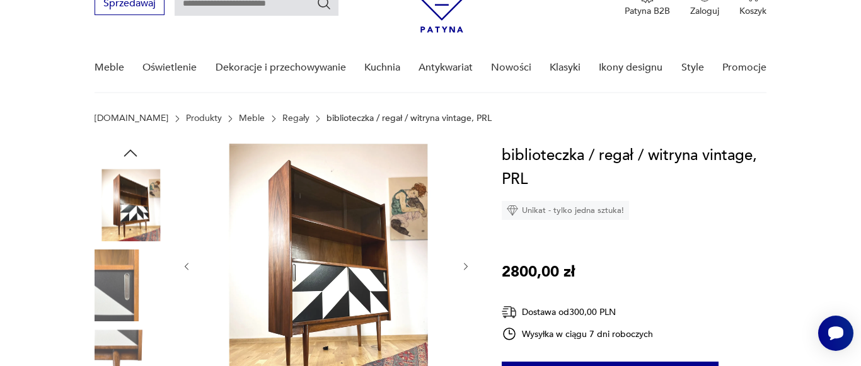
click at [465, 264] on icon "button" at bounding box center [467, 267] width 4 height 8
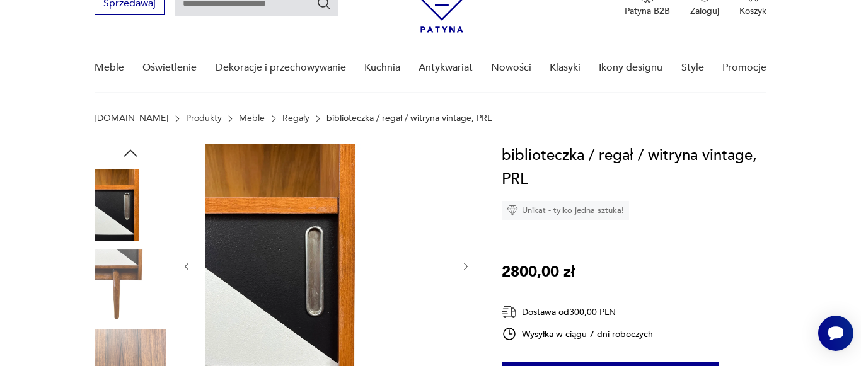
click at [465, 264] on icon "button" at bounding box center [467, 267] width 4 height 8
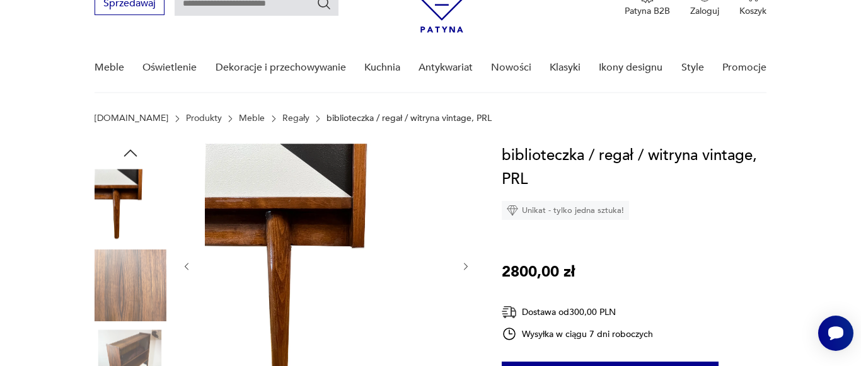
click at [465, 264] on icon "button" at bounding box center [467, 267] width 4 height 8
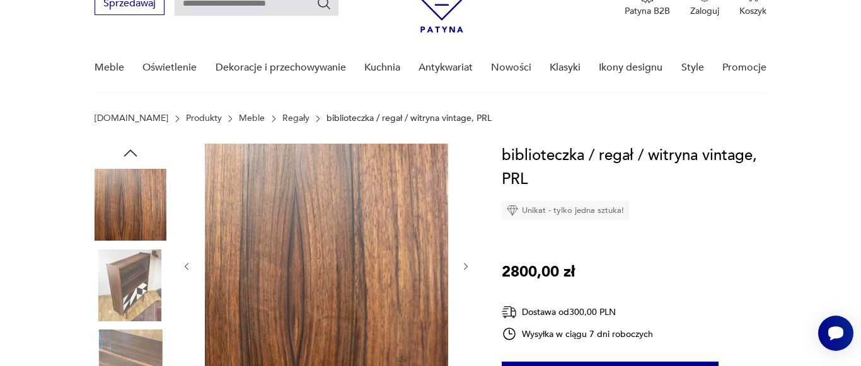
click at [465, 264] on icon "button" at bounding box center [467, 267] width 4 height 8
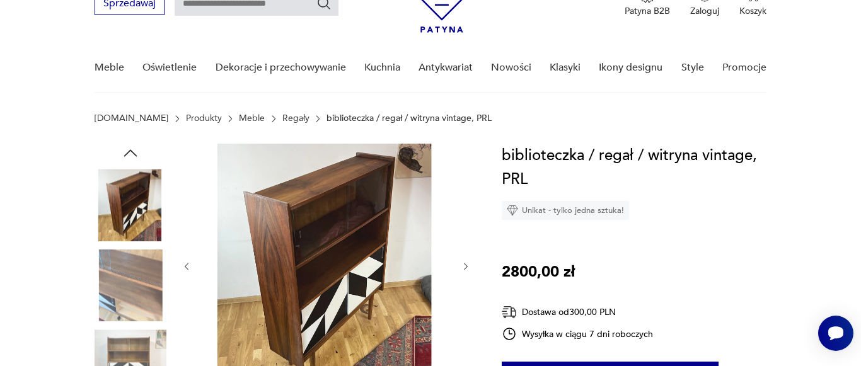
click at [465, 264] on icon "button" at bounding box center [467, 267] width 4 height 8
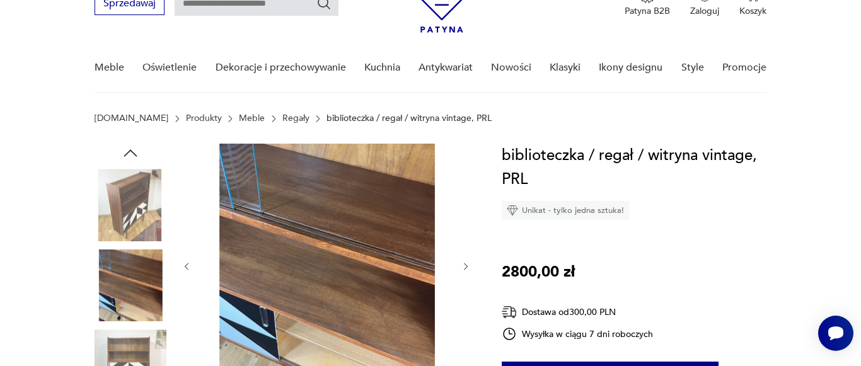
click at [465, 264] on icon "button" at bounding box center [467, 267] width 4 height 8
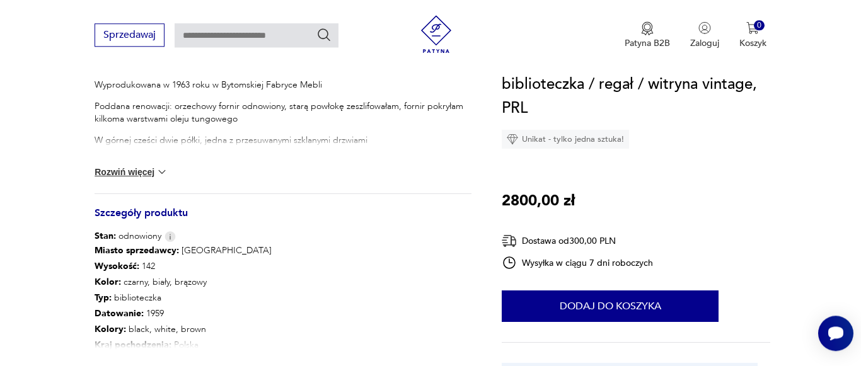
scroll to position [579, 0]
